Goal: Book appointment/travel/reservation

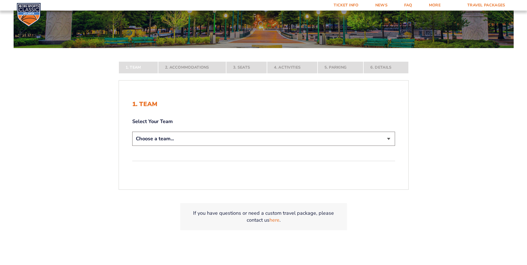
click at [172, 143] on select "Choose a team... [US_STATE] Wildcats [US_STATE] State Buckeyes [US_STATE] Tar H…" at bounding box center [263, 139] width 263 height 14
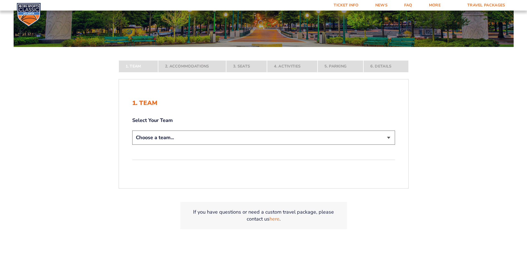
click at [175, 139] on select "Choose a team... [US_STATE] Wildcats [US_STATE] State Buckeyes [US_STATE] Tar H…" at bounding box center [263, 137] width 263 height 14
click at [175, 138] on select "Choose a team... [US_STATE] Wildcats [US_STATE] State Buckeyes [US_STATE] Tar H…" at bounding box center [263, 137] width 263 height 14
select select "12956"
click at [132, 145] on select "Choose a team... [US_STATE] Wildcats [US_STATE] State Buckeyes [US_STATE] Tar H…" at bounding box center [263, 137] width 263 height 14
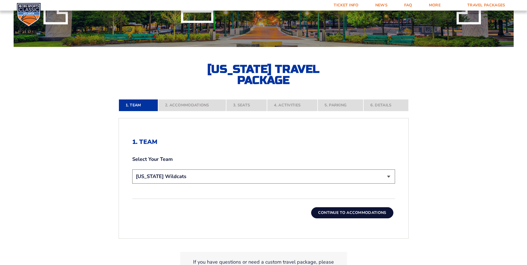
click at [352, 215] on button "Continue To Accommodations" at bounding box center [352, 212] width 82 height 11
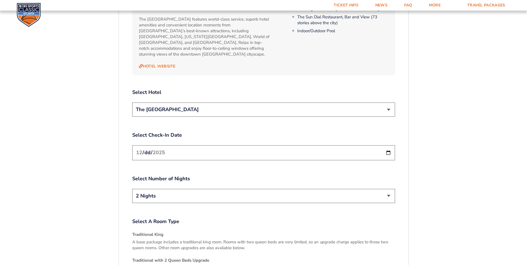
scroll to position [635, 0]
click at [391, 103] on select "The [GEOGRAPHIC_DATA]" at bounding box center [263, 110] width 263 height 14
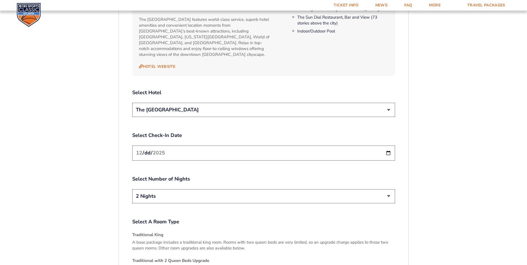
click at [391, 103] on select "The [GEOGRAPHIC_DATA]" at bounding box center [263, 110] width 263 height 14
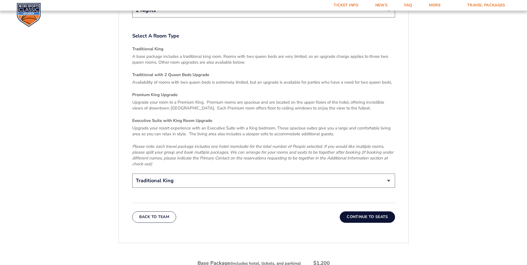
scroll to position [820, 0]
click at [355, 212] on button "Continue To Seats" at bounding box center [367, 217] width 55 height 11
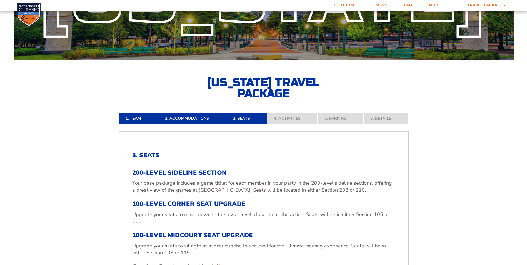
scroll to position [79, 0]
click at [194, 121] on link "2. Accommodations" at bounding box center [192, 119] width 68 height 12
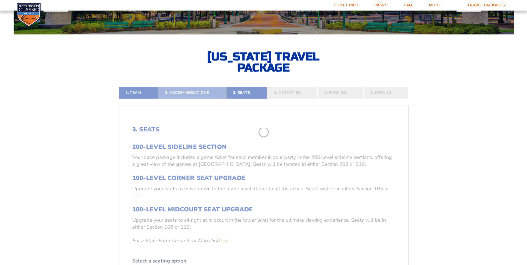
scroll to position [125, 0]
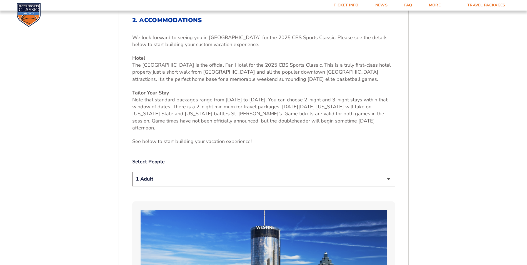
click at [194, 172] on select "1 Adult 2 Adults 3 Adults 4 Adults 2 Adults + 1 Child 2 Adults + 2 Children 2 A…" at bounding box center [263, 179] width 263 height 14
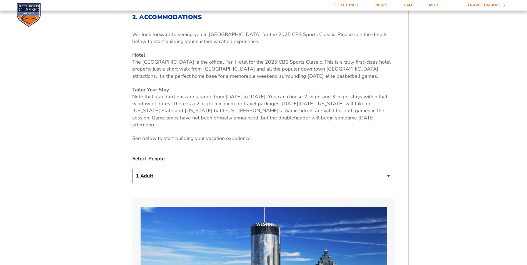
click at [193, 169] on select "1 Adult 2 Adults 3 Adults 4 Adults 2 Adults + 1 Child 2 Adults + 2 Children 2 A…" at bounding box center [263, 176] width 263 height 14
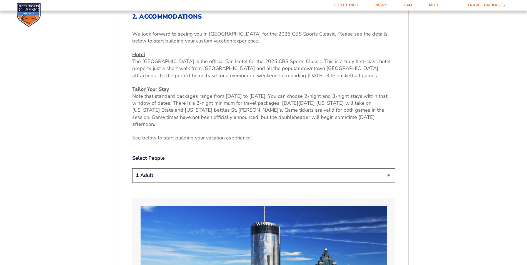
click at [388, 170] on select "1 Adult 2 Adults 3 Adults 4 Adults 2 Adults + 1 Child 2 Adults + 2 Children 2 A…" at bounding box center [263, 175] width 263 height 14
select select "2 Adults"
click at [132, 168] on select "1 Adult 2 Adults 3 Adults 4 Adults 2 Adults + 1 Child 2 Adults + 2 Children 2 A…" at bounding box center [263, 175] width 263 height 14
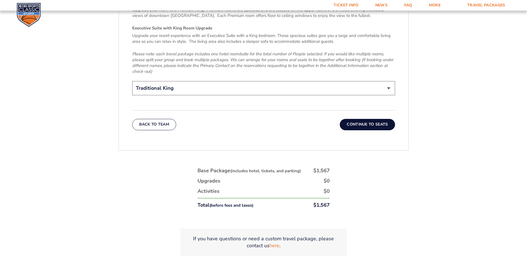
click at [368, 119] on button "Continue To Seats" at bounding box center [367, 124] width 55 height 11
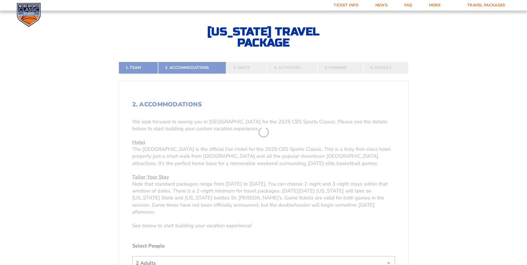
scroll to position [125, 0]
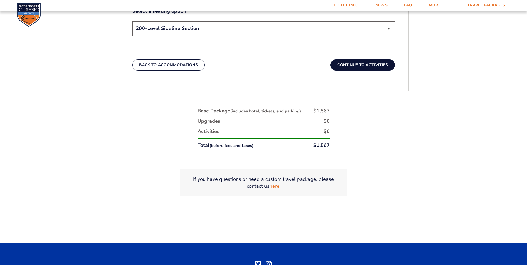
click at [367, 62] on button "Continue To Activities" at bounding box center [362, 64] width 65 height 11
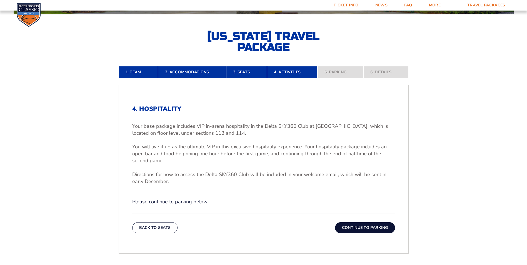
click at [353, 227] on button "Continue To Parking" at bounding box center [365, 227] width 60 height 11
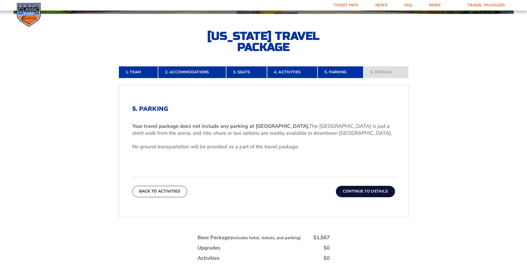
click at [362, 194] on button "Continue To Details" at bounding box center [365, 191] width 59 height 11
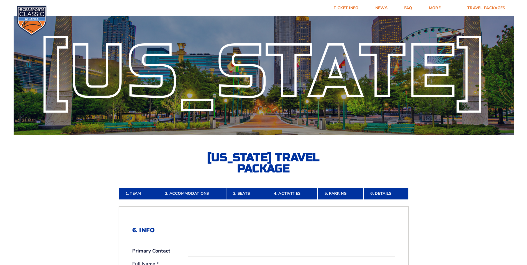
scroll to position [0, 0]
